Goal: Task Accomplishment & Management: Manage account settings

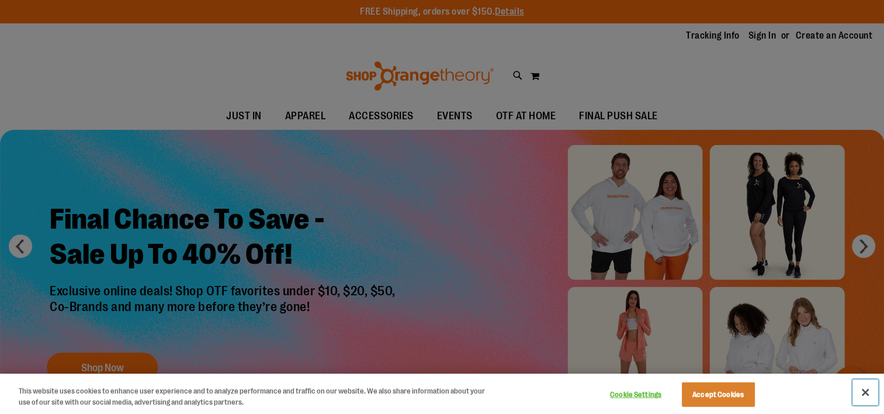
click at [862, 388] on button "Close" at bounding box center [866, 392] width 26 height 26
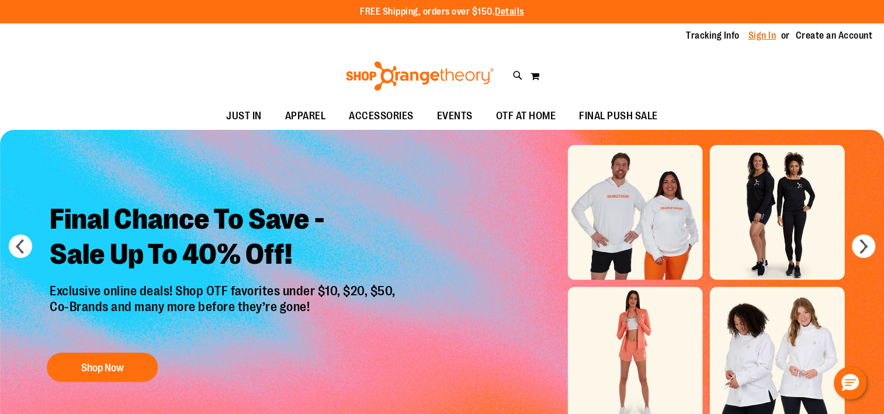
click at [752, 40] on link "Sign In" at bounding box center [763, 35] width 28 height 13
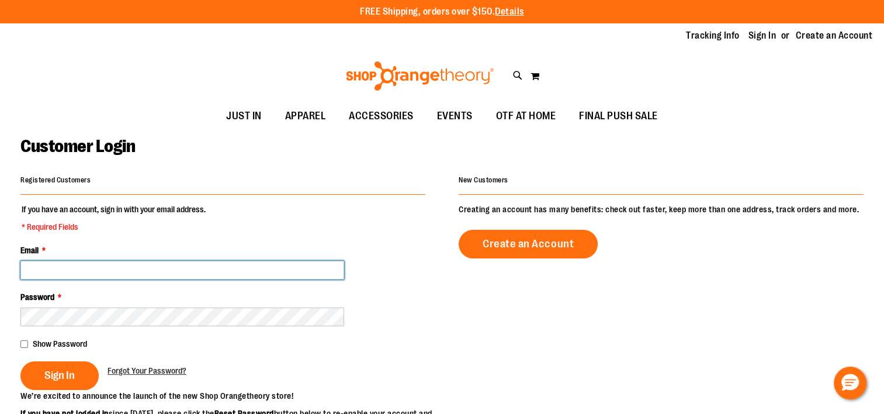
click at [276, 261] on input "Email *" at bounding box center [182, 270] width 324 height 19
type input "**********"
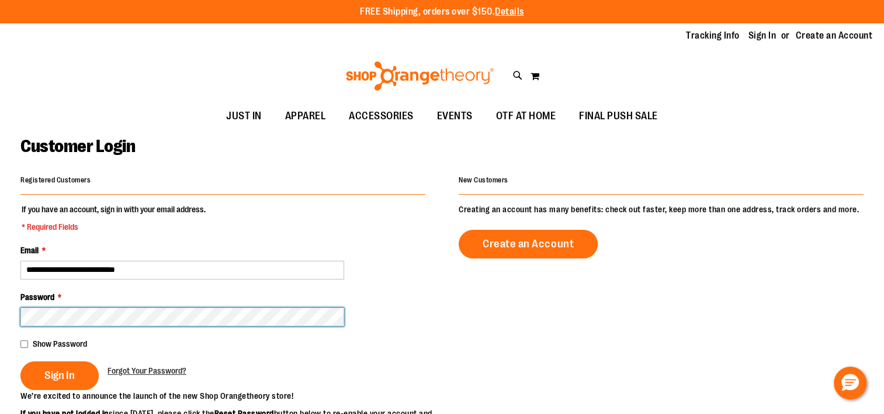
click at [20, 361] on button "Sign In" at bounding box center [59, 375] width 78 height 29
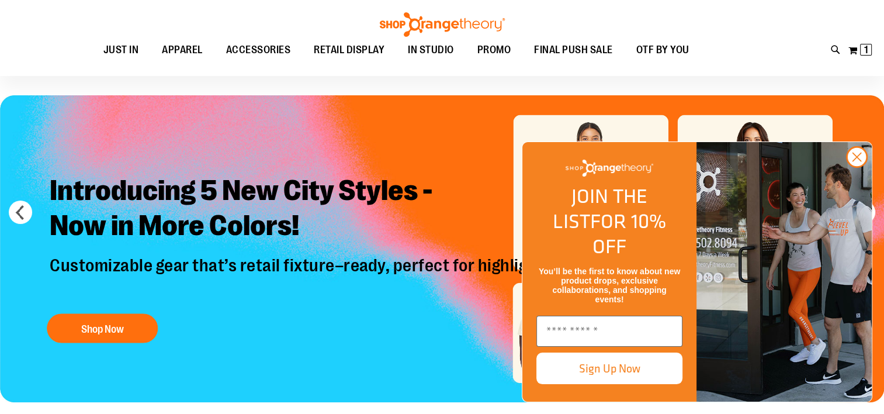
scroll to position [34, 0]
click at [851, 167] on circle "Close dialog" at bounding box center [856, 156] width 19 height 19
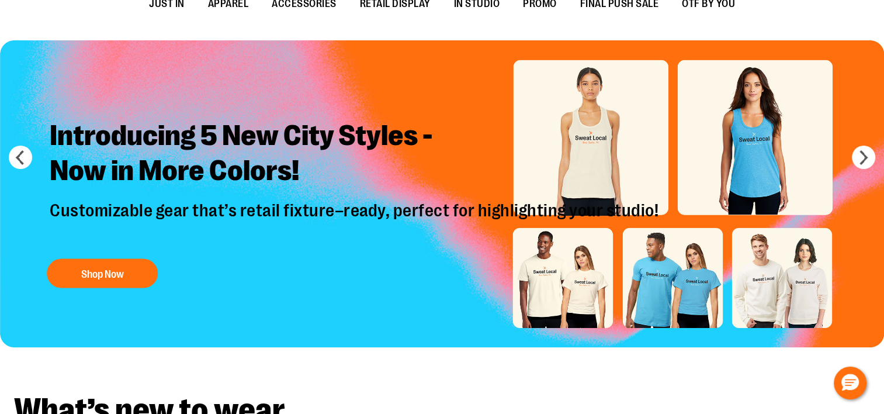
scroll to position [0, 0]
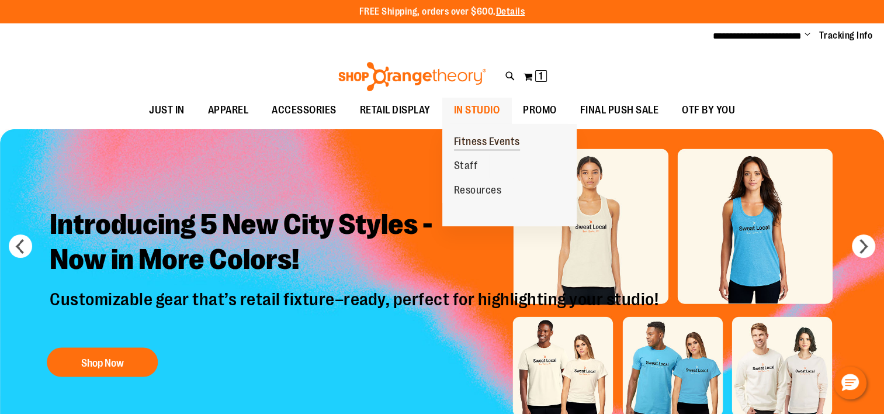
click at [479, 137] on span "Fitness Events" at bounding box center [487, 143] width 66 height 15
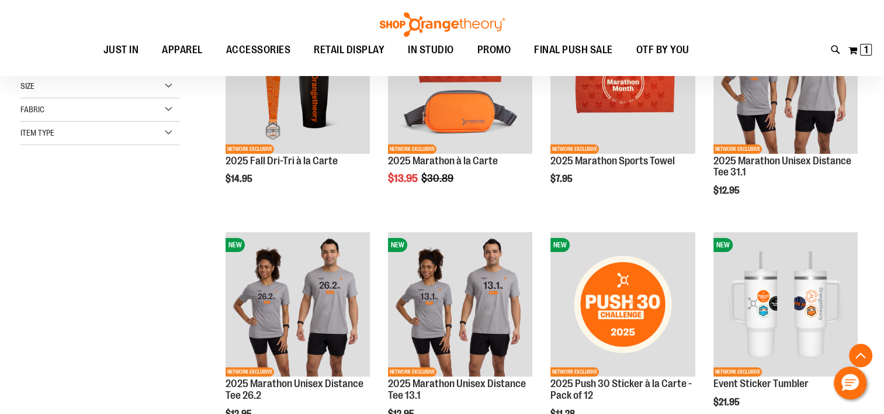
scroll to position [231, 0]
